Goal: Task Accomplishment & Management: Manage account settings

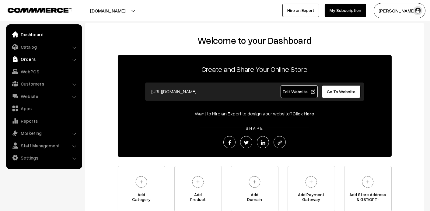
click at [38, 60] on link "Orders" at bounding box center [44, 59] width 72 height 11
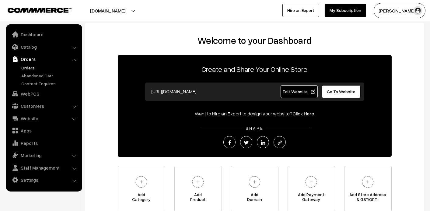
click at [32, 68] on link "Orders" at bounding box center [50, 67] width 60 height 6
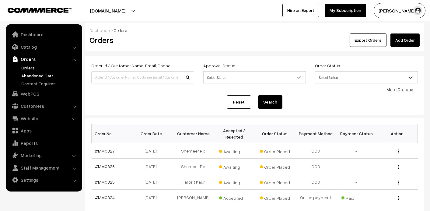
click at [36, 76] on link "Abandoned Cart" at bounding box center [50, 75] width 60 height 6
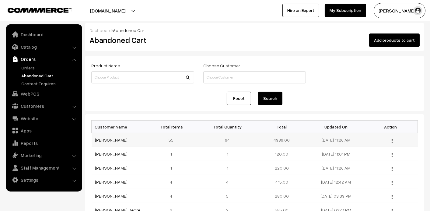
click at [109, 137] on link "[PERSON_NAME]" at bounding box center [111, 139] width 33 height 5
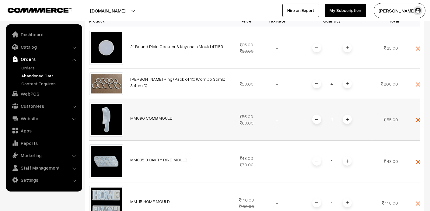
scroll to position [182, 0]
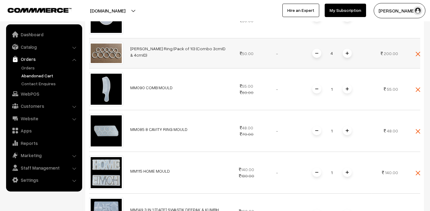
click at [178, 51] on link "[PERSON_NAME] Ring (Pack of 10) (Combo 3cmID & 4cmID)" at bounding box center [177, 52] width 95 height 12
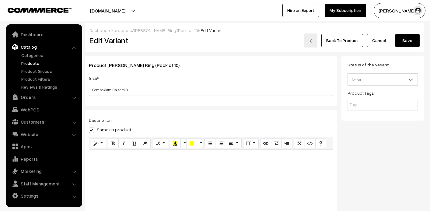
click at [380, 44] on link "Cancel" at bounding box center [379, 40] width 24 height 13
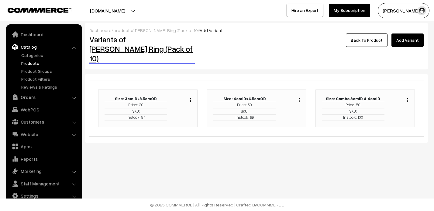
click at [127, 47] on link "[PERSON_NAME] Ring (Pack of 10)" at bounding box center [140, 53] width 103 height 19
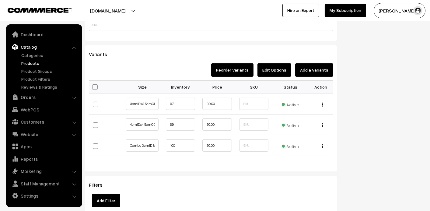
scroll to position [426, 0]
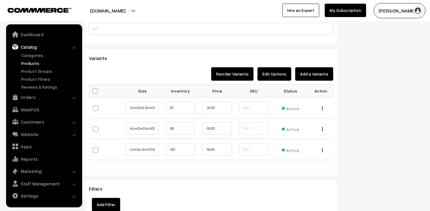
click at [29, 46] on link "Catalog" at bounding box center [44, 46] width 72 height 11
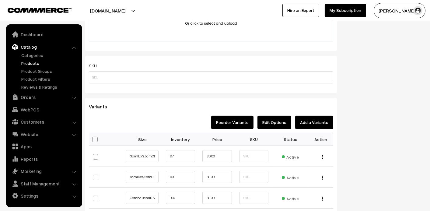
scroll to position [304, 0]
